Goal: Transaction & Acquisition: Obtain resource

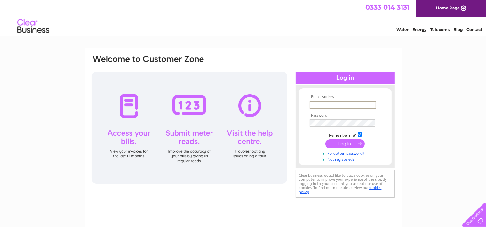
click at [330, 107] on input "text" at bounding box center [343, 105] width 67 height 8
type input "l"
type input "[EMAIL_ADDRESS][DOMAIN_NAME]"
click at [325, 139] on input "submit" at bounding box center [344, 143] width 39 height 9
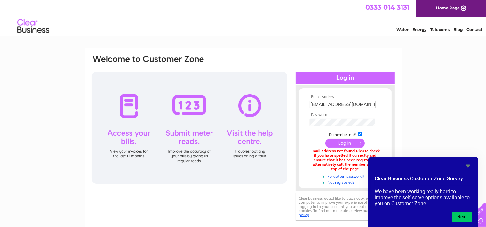
click at [468, 166] on icon "Hide survey" at bounding box center [468, 166] width 4 height 3
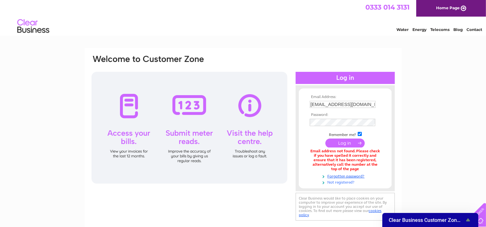
click at [340, 185] on link "Not registered?" at bounding box center [346, 182] width 73 height 6
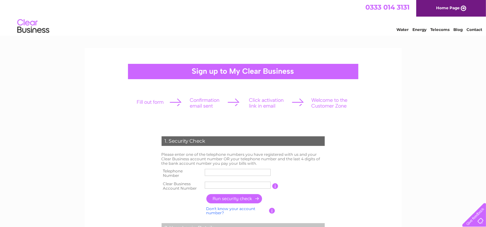
scroll to position [67, 0]
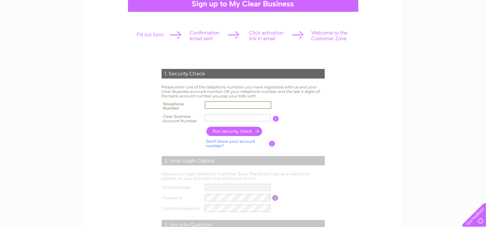
click at [226, 106] on input "text" at bounding box center [238, 105] width 67 height 8
type input "07850554665"
click at [227, 117] on input "text" at bounding box center [238, 118] width 66 height 7
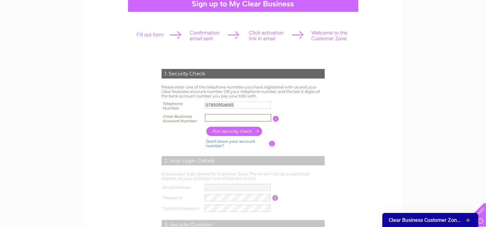
paste input "CB3029981"
type input "CB3029981"
drag, startPoint x: 237, startPoint y: 107, endPoint x: 189, endPoint y: 106, distance: 48.0
click at [205, 106] on input "07850554665" at bounding box center [238, 105] width 67 height 8
click at [241, 131] on input "button" at bounding box center [234, 131] width 56 height 9
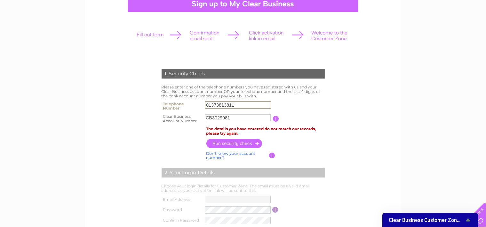
drag, startPoint x: 239, startPoint y: 104, endPoint x: 200, endPoint y: 107, distance: 39.5
click at [205, 107] on input "01373813811" at bounding box center [238, 105] width 67 height 8
type input "07850554665"
click at [243, 145] on input "button" at bounding box center [234, 143] width 56 height 9
drag, startPoint x: 234, startPoint y: 115, endPoint x: 204, endPoint y: 117, distance: 29.8
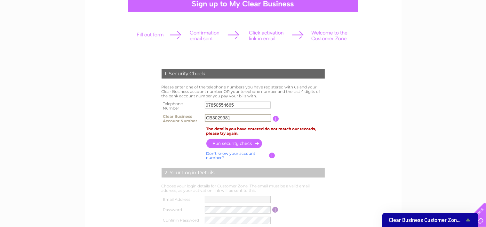
click at [205, 117] on input "CB3029981" at bounding box center [238, 118] width 67 height 8
paste input "1022713"
type input "CB1022713"
click at [225, 144] on input "button" at bounding box center [234, 143] width 56 height 9
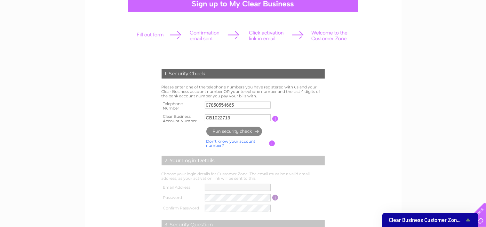
type input "**********"
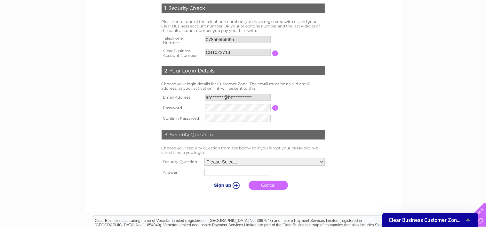
scroll to position [135, 0]
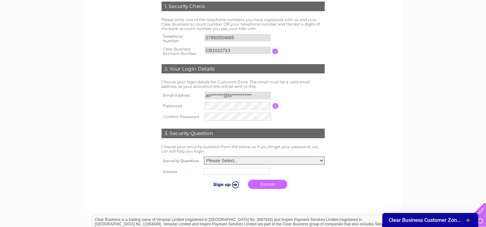
click at [204, 157] on select "Please Select.. In what town or city was your first job? In what town or city d…" at bounding box center [264, 161] width 121 height 8
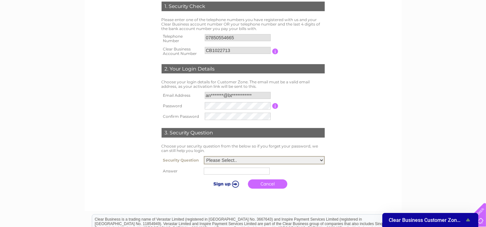
click option "What street did you live on as a child?" at bounding box center [0, 0] width 0 height 0
click at [204, 156] on select "Please Select.. In what town or city was your first job? In what town or city d…" at bounding box center [264, 160] width 121 height 8
select select "1"
click option "In what town or city was your first job?" at bounding box center [0, 0] width 0 height 0
click at [233, 174] on input "text" at bounding box center [237, 171] width 67 height 8
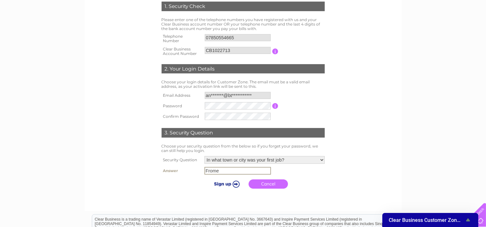
type input "Frome"
click at [233, 186] on input "submit" at bounding box center [225, 183] width 39 height 9
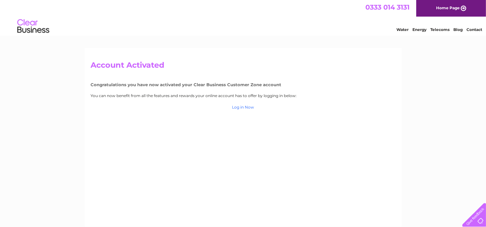
click at [453, 32] on link "Log in Now" at bounding box center [457, 29] width 9 height 5
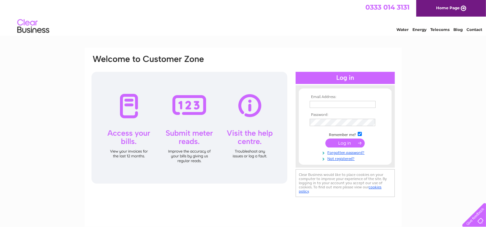
click at [326, 104] on input "text" at bounding box center [343, 104] width 66 height 7
type input "l"
type input "andy.mmsl@btconnect.com"
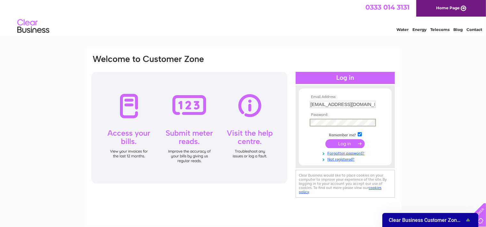
click at [325, 139] on input "submit" at bounding box center [344, 143] width 39 height 9
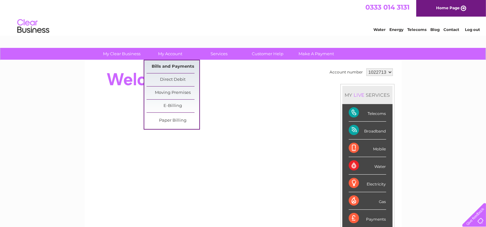
click at [173, 65] on link "Bills and Payments" at bounding box center [173, 66] width 53 height 13
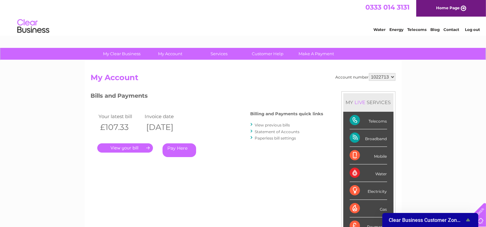
click at [276, 125] on link "View previous bills" at bounding box center [272, 125] width 35 height 5
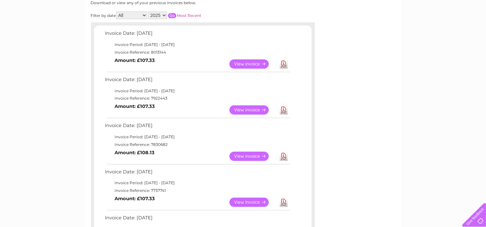
scroll to position [101, 0]
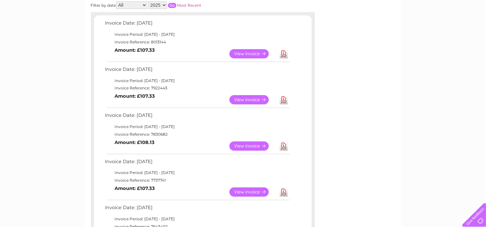
click at [248, 145] on link "View" at bounding box center [252, 146] width 47 height 9
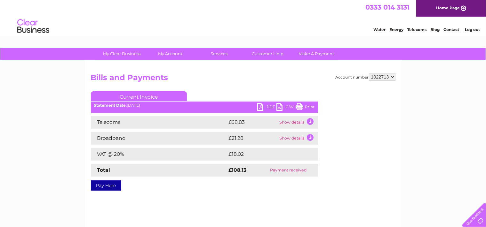
click at [259, 107] on link "PDF" at bounding box center [266, 107] width 19 height 9
